Goal: Information Seeking & Learning: Check status

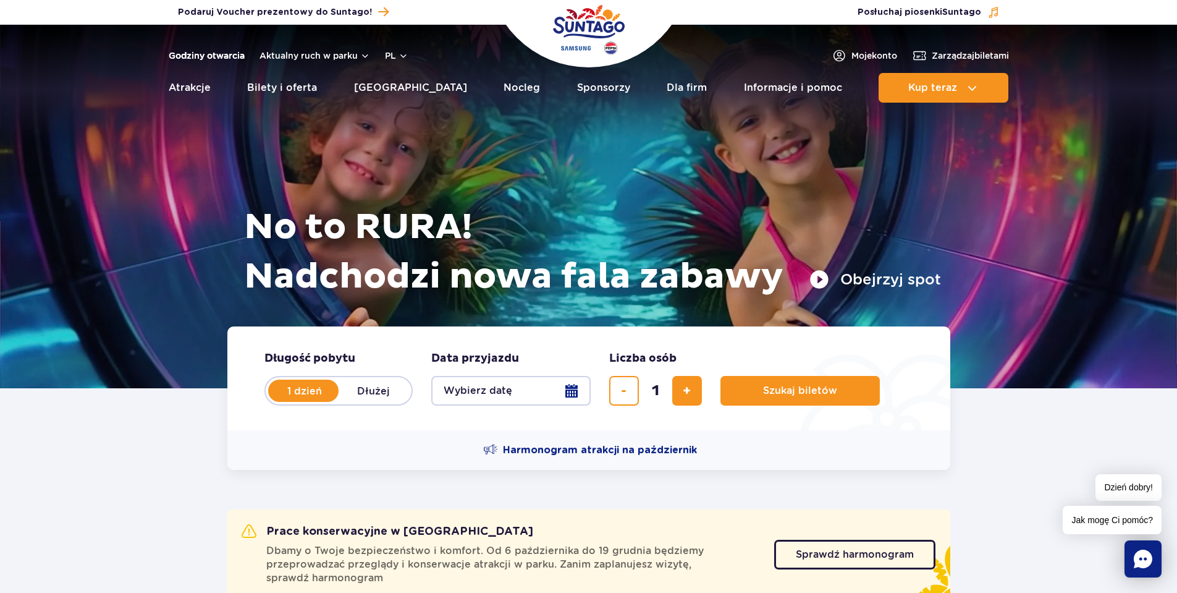
click at [211, 55] on link "Godziny otwarcia" at bounding box center [207, 55] width 76 height 12
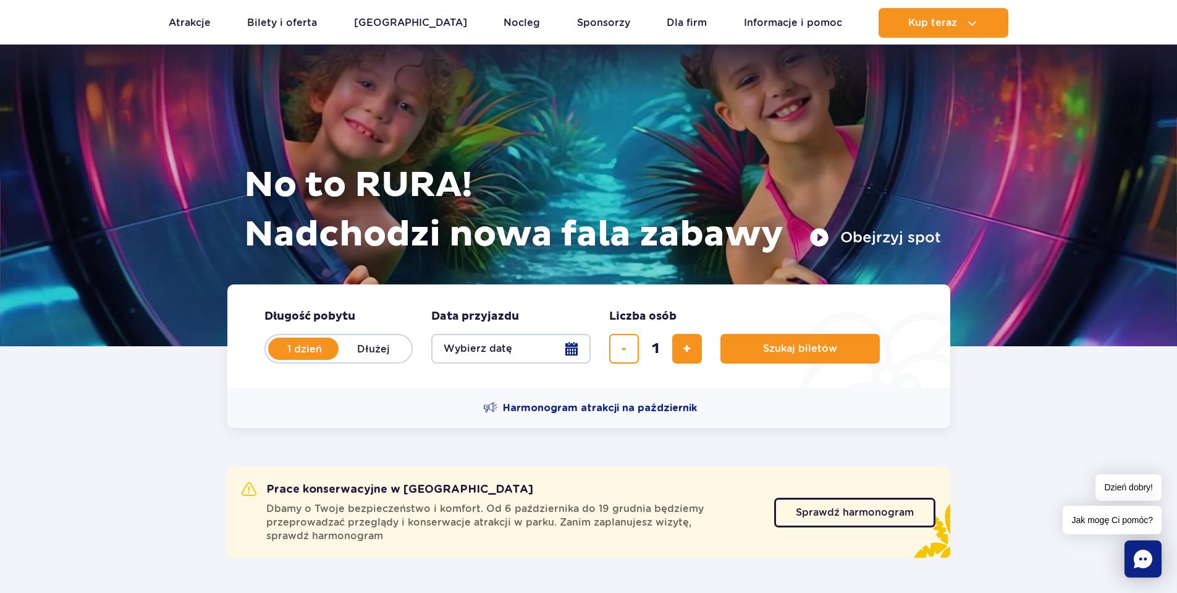
scroll to position [185, 0]
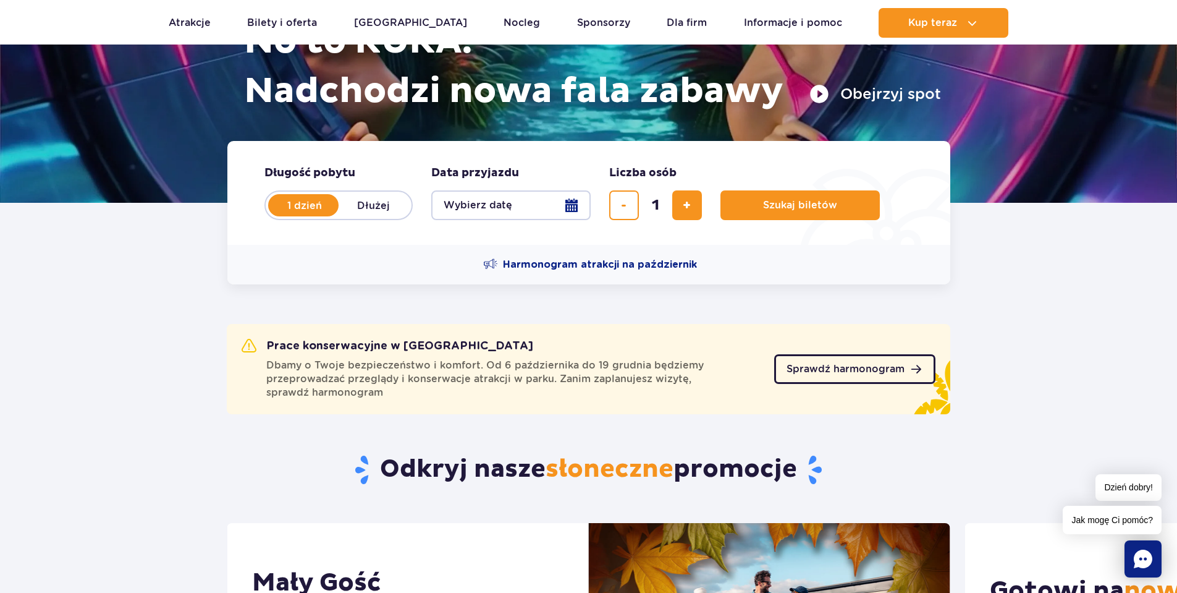
click at [870, 369] on span "Sprawdź harmonogram" at bounding box center [846, 369] width 118 height 10
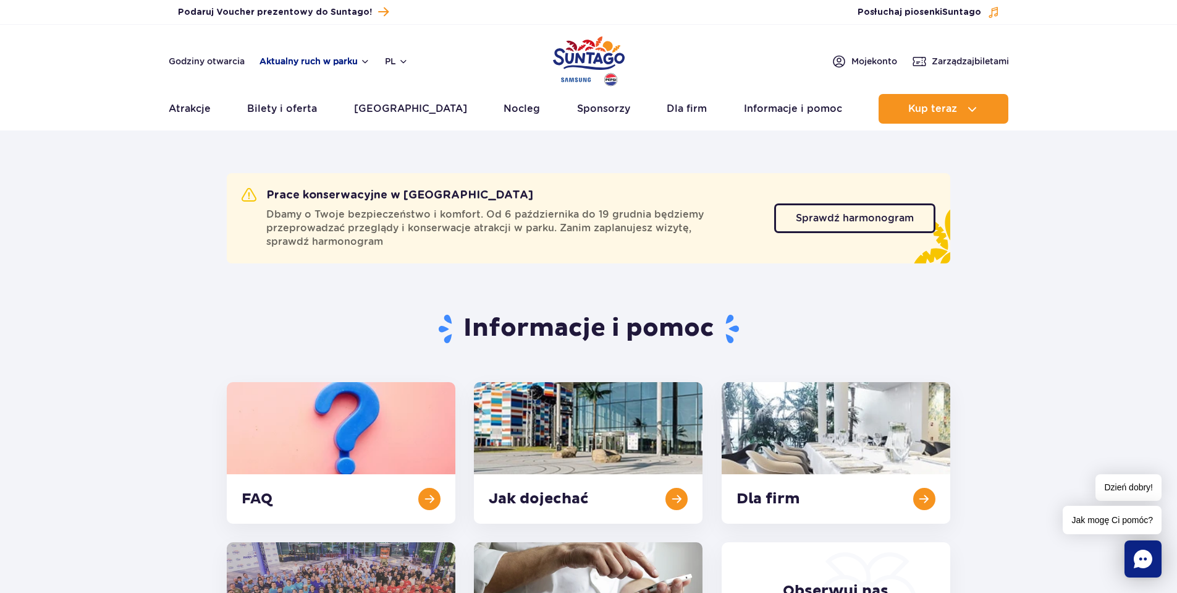
click at [294, 66] on button "Aktualny ruch w parku" at bounding box center [315, 61] width 111 height 10
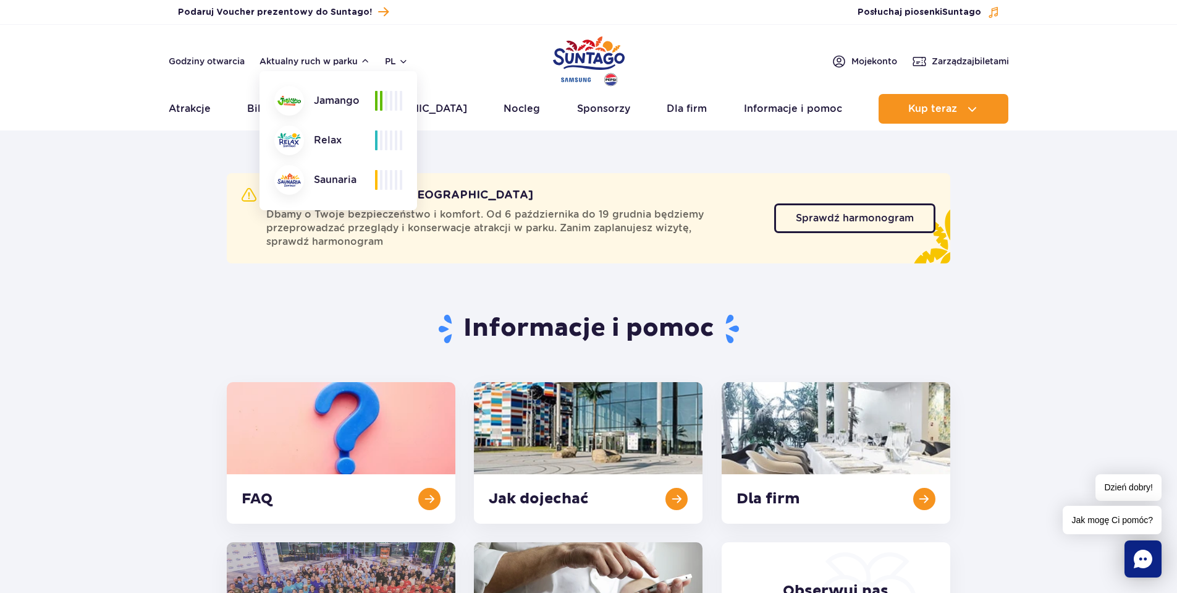
click at [179, 215] on section "Prace konserwacyjne w Suntago Dbamy o Twoje bezpieczeństwo i komfort. Od 6 paźd…" at bounding box center [588, 218] width 1177 height 90
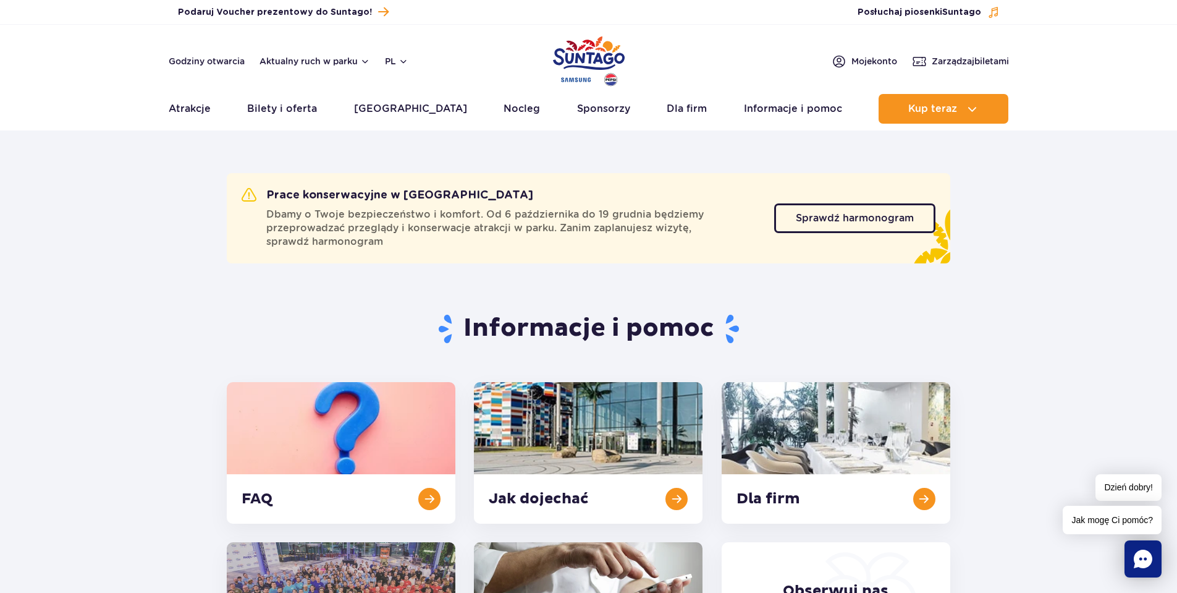
click at [1052, 315] on section "Informacje i pomoc FAQ Jak dojechać Dla firm Kariera Kontakt Obserwuj nas" at bounding box center [588, 483] width 1177 height 400
